Goal: Navigation & Orientation: Find specific page/section

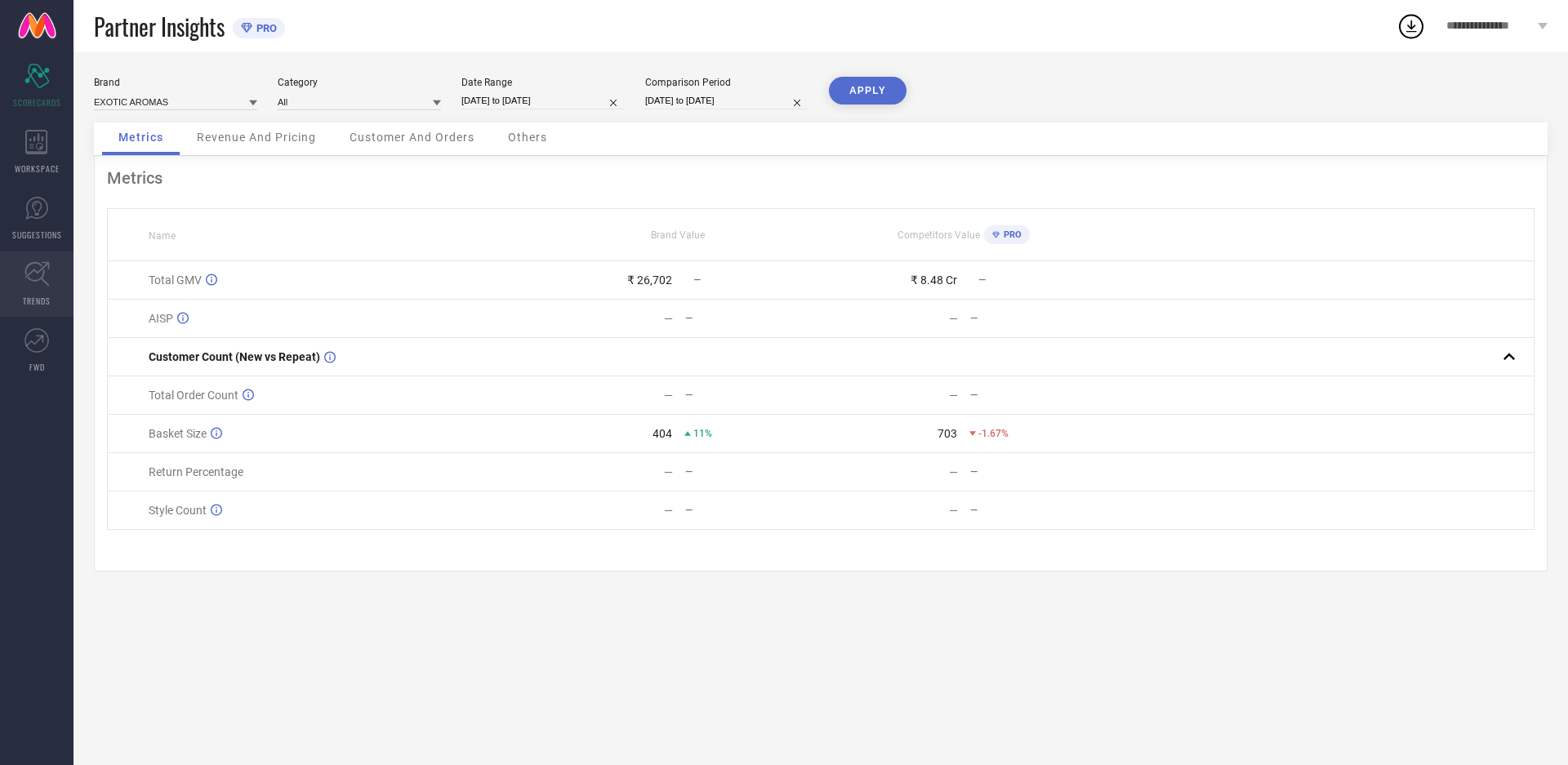
click at [46, 330] on icon at bounding box center [36, 340] width 24 height 24
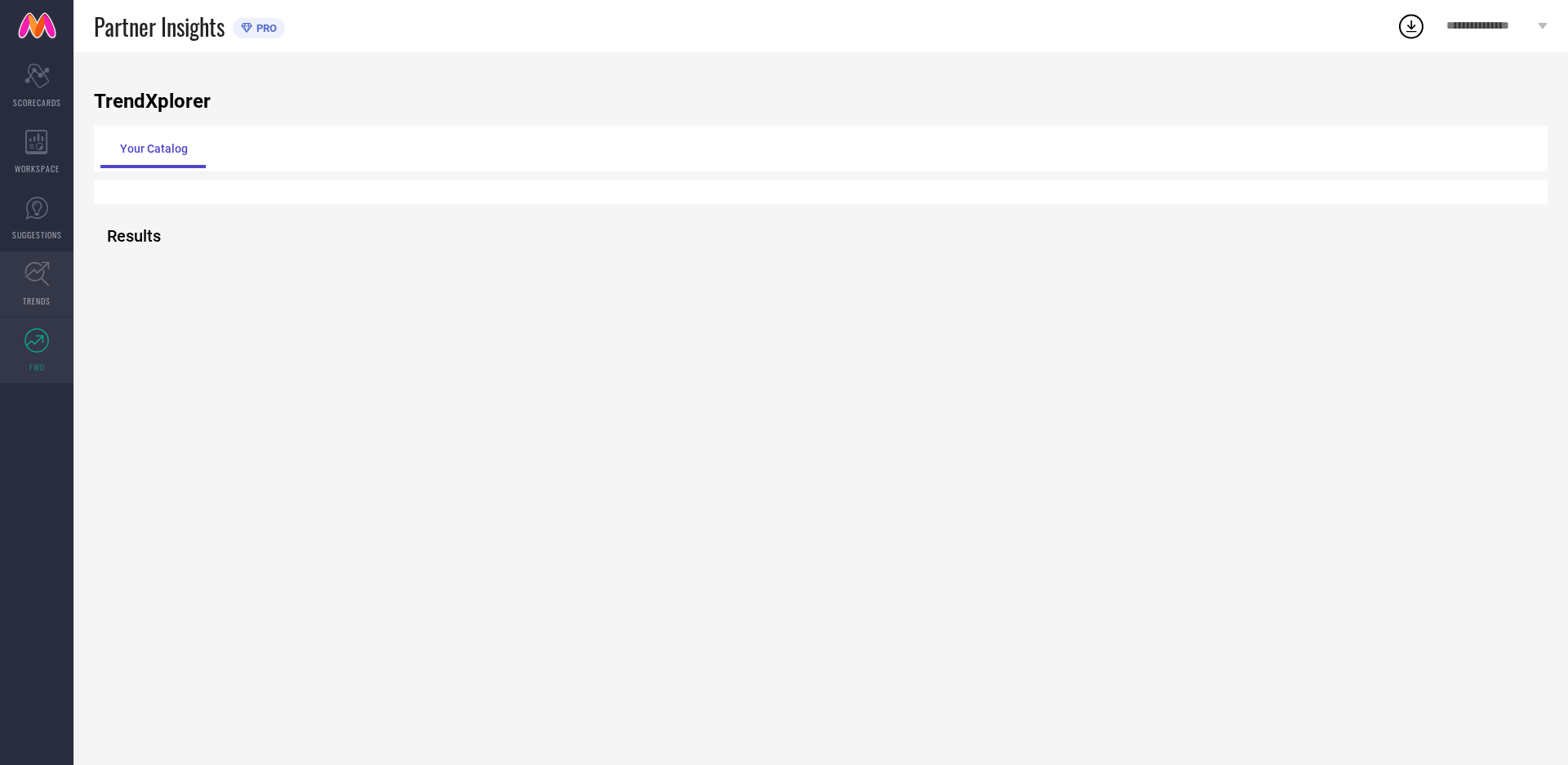
click at [45, 264] on icon at bounding box center [37, 274] width 25 height 25
